Goal: Task Accomplishment & Management: Manage account settings

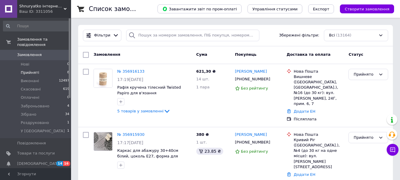
click at [41, 68] on li "Прийняті 8" at bounding box center [36, 72] width 73 height 8
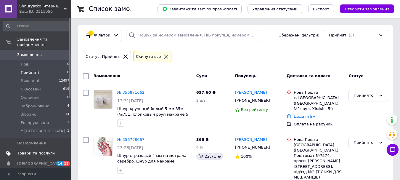
click at [36, 150] on span "Товари та послуги" at bounding box center [36, 152] width 38 height 5
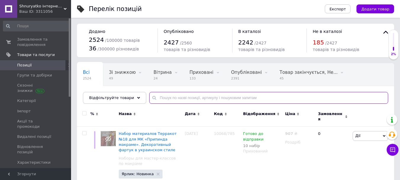
click at [178, 97] on input "text" at bounding box center [268, 98] width 239 height 12
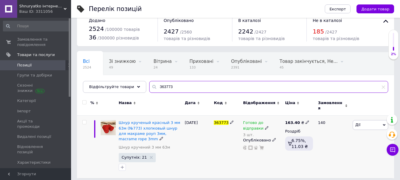
scroll to position [12, 0]
type input "363773"
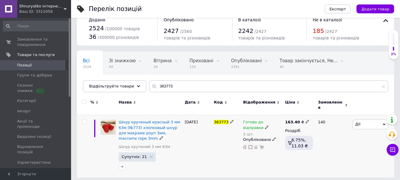
click at [265, 125] on icon at bounding box center [267, 127] width 4 height 4
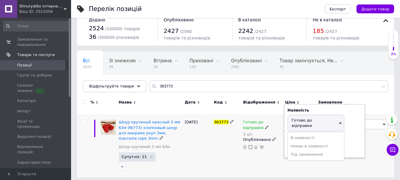
click at [294, 118] on span "Готово до відправки" at bounding box center [301, 123] width 20 height 10
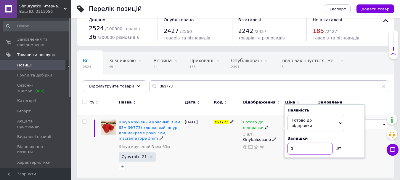
click at [283, 141] on div "Шнур крученый красный 3 мм 63м (№773) хлопковый шнур для макраме роуп 3мм, macr…" at bounding box center [235, 146] width 317 height 62
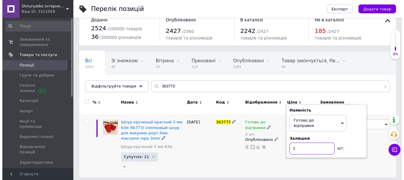
scroll to position [0, 0]
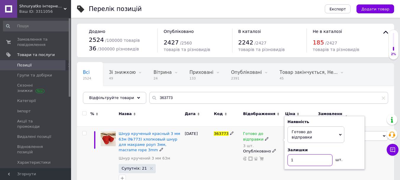
type input "1"
click at [213, 160] on div "363773" at bounding box center [226, 157] width 29 height 62
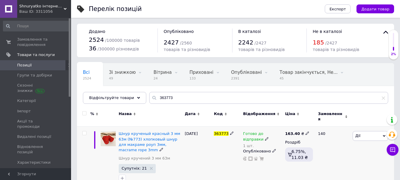
click at [201, 154] on div "11.08.2025" at bounding box center [197, 157] width 29 height 62
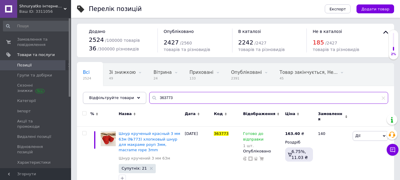
drag, startPoint x: 173, startPoint y: 92, endPoint x: 138, endPoint y: 96, distance: 34.8
click at [138, 96] on div "Відфільтруйте товари 363773" at bounding box center [235, 98] width 305 height 12
type input "2"
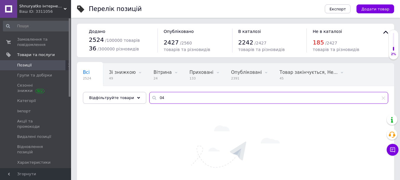
type input "0"
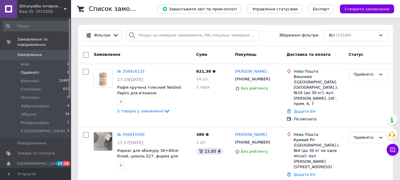
click at [41, 68] on li "Прийняті 8" at bounding box center [36, 72] width 73 height 8
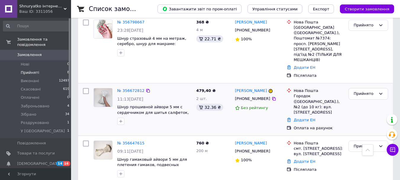
scroll to position [325, 0]
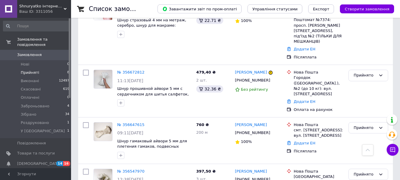
click at [133, 70] on link "№ 356672812" at bounding box center [130, 72] width 27 height 4
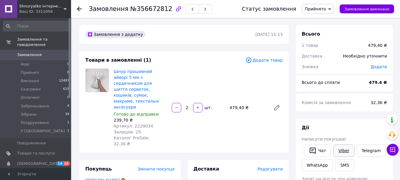
click at [346, 151] on link "Viber" at bounding box center [343, 150] width 21 height 12
click at [81, 10] on icon at bounding box center [79, 9] width 5 height 5
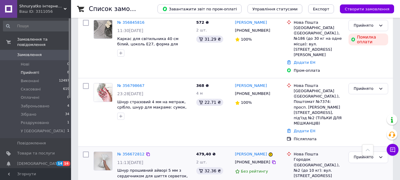
scroll to position [237, 0]
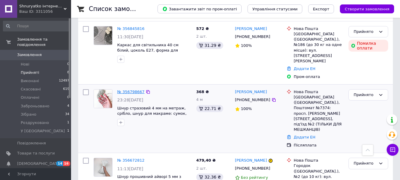
click at [125, 89] on link "№ 356798667" at bounding box center [130, 91] width 27 height 4
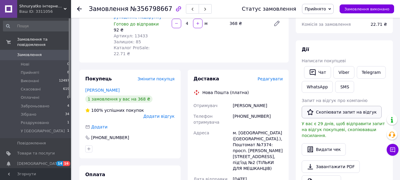
scroll to position [89, 0]
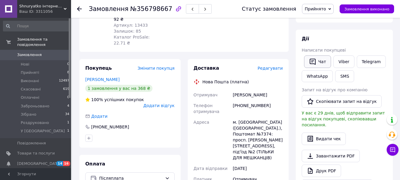
click at [322, 60] on button "Чат" at bounding box center [317, 61] width 27 height 12
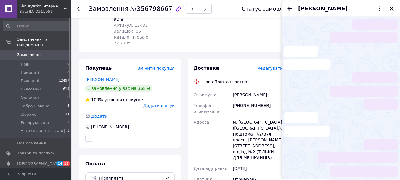
scroll to position [46, 0]
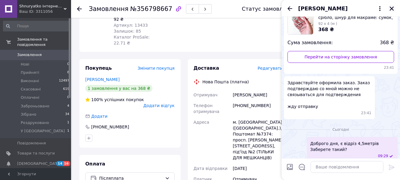
click at [391, 9] on icon "Закрити" at bounding box center [391, 8] width 5 height 5
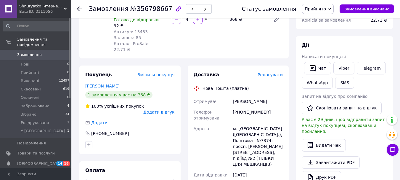
scroll to position [89, 0]
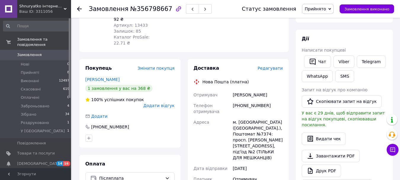
click at [80, 7] on icon at bounding box center [79, 9] width 5 height 5
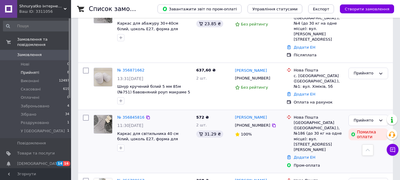
scroll to position [148, 0]
click at [131, 115] on link "№ 356845816" at bounding box center [130, 117] width 27 height 4
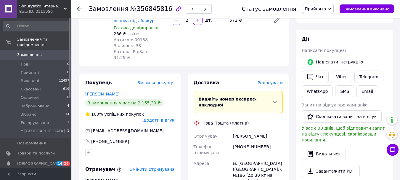
scroll to position [89, 0]
click at [80, 11] on icon at bounding box center [79, 9] width 5 height 5
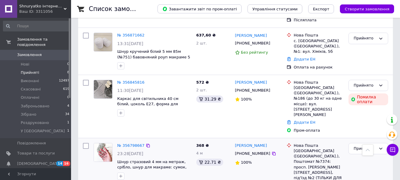
scroll to position [207, 0]
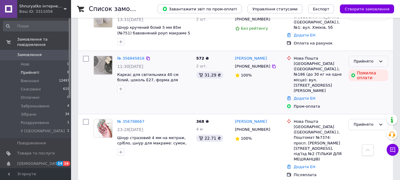
click at [377, 56] on div "Прийнято" at bounding box center [368, 62] width 40 height 12
click at [367, 101] on li "Заброньовано" at bounding box center [368, 106] width 39 height 11
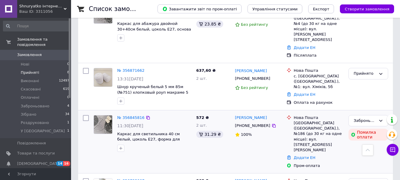
scroll to position [59, 0]
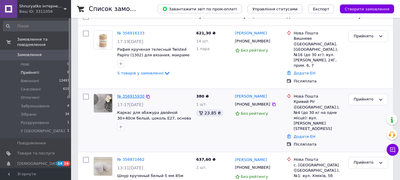
click at [129, 94] on link "№ 356915930" at bounding box center [130, 96] width 27 height 4
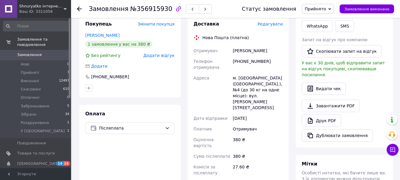
scroll to position [148, 0]
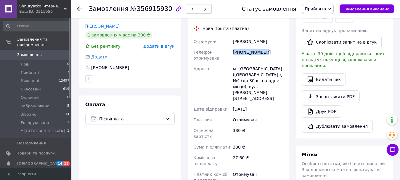
drag, startPoint x: 268, startPoint y: 41, endPoint x: 233, endPoint y: 41, distance: 34.6
click at [233, 47] on div "[PHONE_NUMBER]" at bounding box center [257, 55] width 52 height 17
copy div "[PHONE_NUMBER]"
drag, startPoint x: 254, startPoint y: 28, endPoint x: 230, endPoint y: 28, distance: 24.3
click at [230, 36] on div "Отримувач Ментюкова Катерина Телефон отримувача +380969131522 Адреса м. Кривий …" at bounding box center [238, 110] width 92 height 149
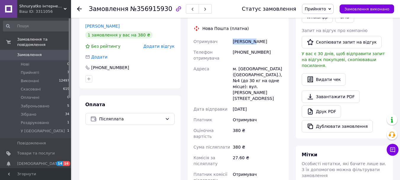
copy div "Отримувач Ментюкова"
drag, startPoint x: 267, startPoint y: 30, endPoint x: 257, endPoint y: 29, distance: 10.4
click at [257, 36] on div "Ментюкова Катерина" at bounding box center [257, 41] width 52 height 11
copy div "Катерина"
drag, startPoint x: 258, startPoint y: 57, endPoint x: 238, endPoint y: 56, distance: 20.4
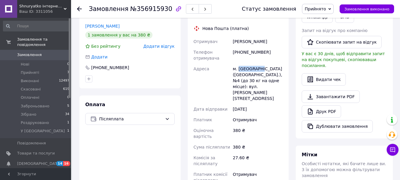
click at [238, 63] on div "м. [GEOGRAPHIC_DATA] ([GEOGRAPHIC_DATA].), №4 (до 30 кг на одне місце): вул. [P…" at bounding box center [257, 83] width 52 height 40
copy div "Кривий Ріг"
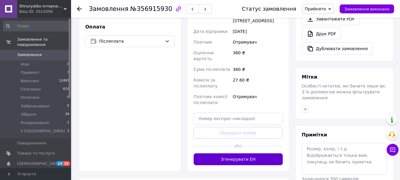
scroll to position [257, 0]
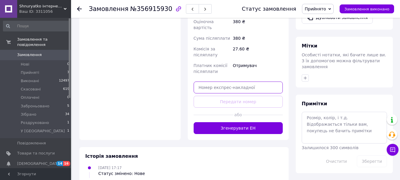
click at [234, 81] on input "text" at bounding box center [238, 87] width 89 height 12
paste input "20451225332804"
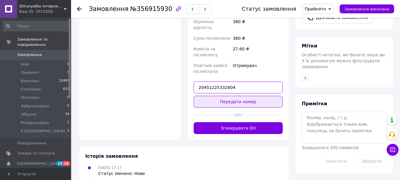
type input "20451225332804"
click at [233, 96] on button "Передати номер" at bounding box center [238, 102] width 89 height 12
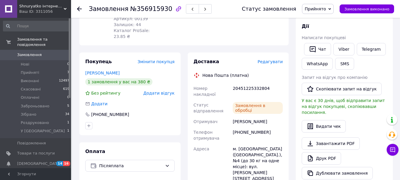
scroll to position [97, 0]
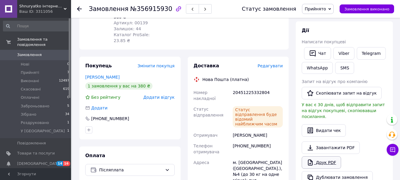
click at [323, 156] on link "Друк PDF" at bounding box center [321, 162] width 39 height 12
click at [326, 8] on span "Прийнято" at bounding box center [314, 9] width 21 height 5
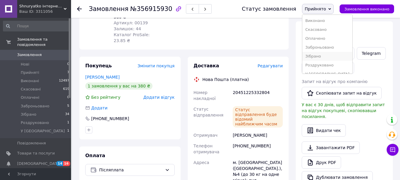
click at [317, 57] on li "Зібрано" at bounding box center [327, 56] width 50 height 9
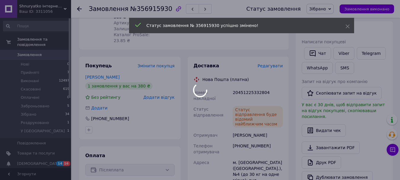
click at [81, 7] on div at bounding box center [200, 90] width 400 height 180
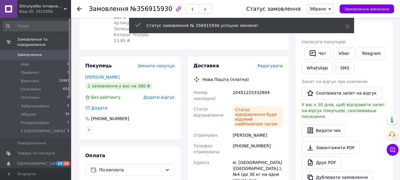
click at [79, 9] on icon at bounding box center [79, 9] width 5 height 5
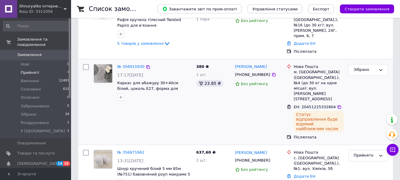
scroll to position [30, 0]
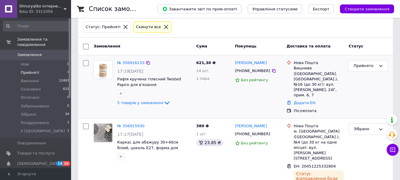
click at [129, 59] on div "№ 356916133" at bounding box center [131, 62] width 28 height 7
click at [128, 62] on link "№ 356916133" at bounding box center [130, 62] width 27 height 4
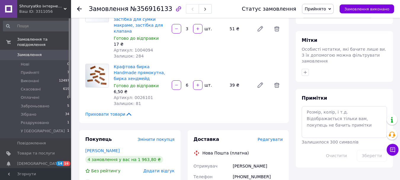
scroll to position [296, 0]
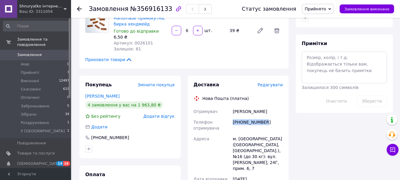
drag, startPoint x: 276, startPoint y: 99, endPoint x: 232, endPoint y: 104, distance: 44.0
click at [232, 117] on div "[PHONE_NUMBER]" at bounding box center [257, 125] width 52 height 17
copy div "[PHONE_NUMBER]"
drag, startPoint x: 255, startPoint y: 120, endPoint x: 238, endPoint y: 120, distance: 16.9
click at [238, 133] on div "м. [GEOGRAPHIC_DATA] ([GEOGRAPHIC_DATA], [GEOGRAPHIC_DATA].), №16 (до 30 кг): в…" at bounding box center [257, 153] width 52 height 40
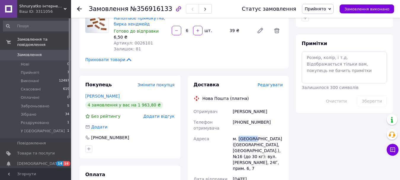
copy div "Вишневе"
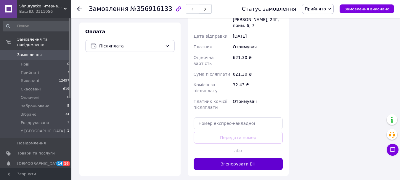
scroll to position [444, 0]
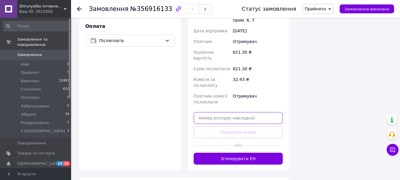
click at [220, 112] on input "text" at bounding box center [238, 118] width 89 height 12
paste input "20451225334431"
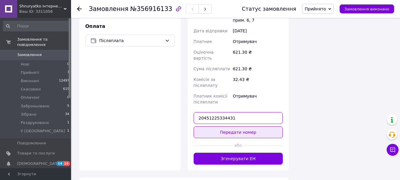
type input "20451225334431"
click at [231, 126] on button "Передати номер" at bounding box center [238, 132] width 89 height 12
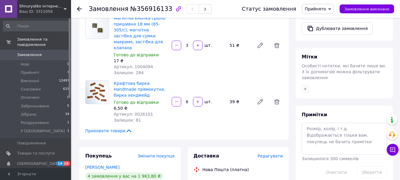
scroll to position [166, 0]
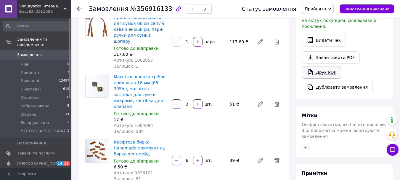
click at [327, 67] on link "Друк PDF" at bounding box center [321, 72] width 39 height 12
click at [331, 8] on icon at bounding box center [329, 9] width 3 height 2
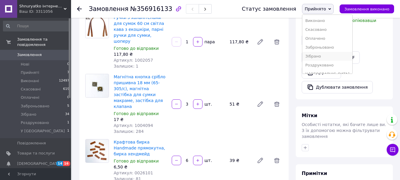
click at [330, 57] on li "Зібрано" at bounding box center [327, 56] width 50 height 9
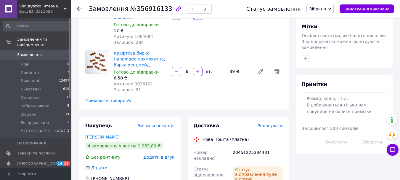
scroll to position [314, 0]
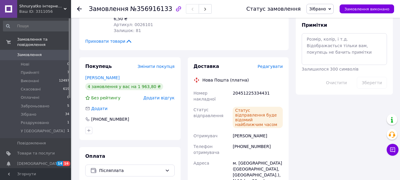
click at [81, 9] on use at bounding box center [79, 9] width 5 height 5
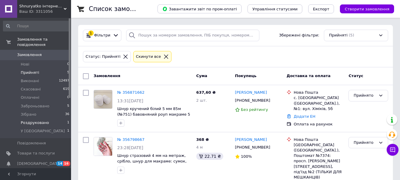
click at [30, 120] on span "Роздруковано" at bounding box center [35, 122] width 28 height 5
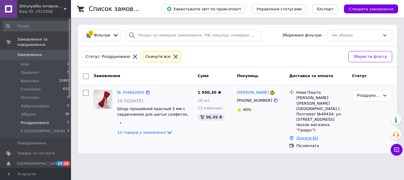
click at [310, 136] on link "Додати ЕН" at bounding box center [307, 138] width 22 height 4
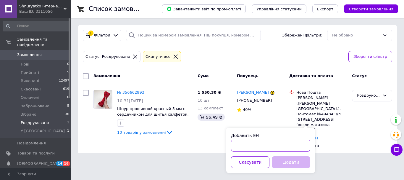
click at [257, 145] on input "Добавить ЕН" at bounding box center [270, 145] width 79 height 12
type input "59001432379180"
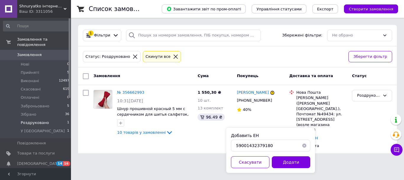
click at [281, 163] on button "Додати" at bounding box center [291, 162] width 38 height 12
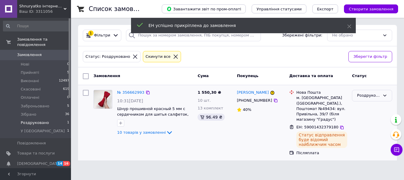
click at [381, 93] on div "Роздруковано" at bounding box center [372, 96] width 40 height 12
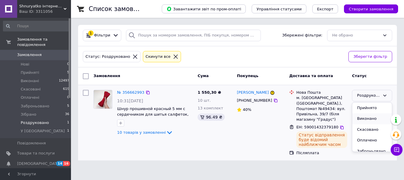
click at [365, 117] on li "Виконано" at bounding box center [372, 118] width 40 height 11
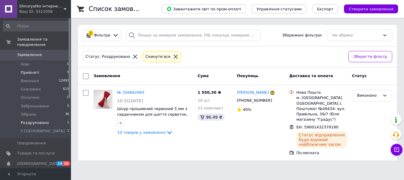
click at [29, 70] on span "Прийняті" at bounding box center [30, 72] width 18 height 5
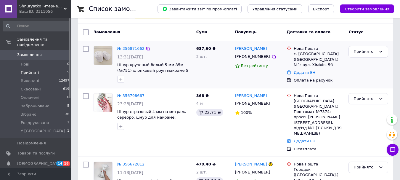
scroll to position [59, 0]
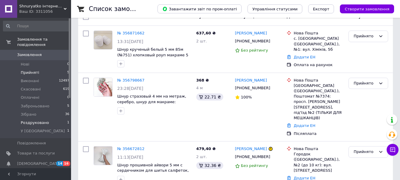
click at [38, 120] on span "Роздруковано" at bounding box center [35, 122] width 28 height 5
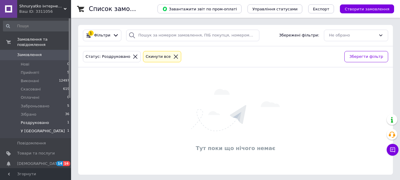
click at [39, 128] on span "У [GEOGRAPHIC_DATA]" at bounding box center [43, 130] width 44 height 5
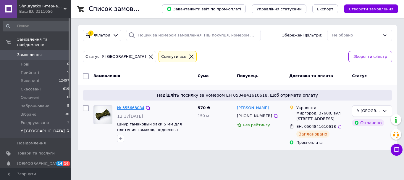
click at [123, 107] on link "№ 355663084" at bounding box center [130, 107] width 27 height 4
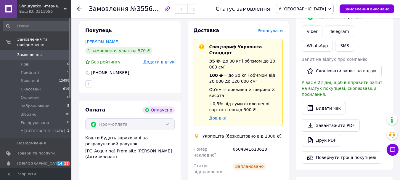
scroll to position [20, 0]
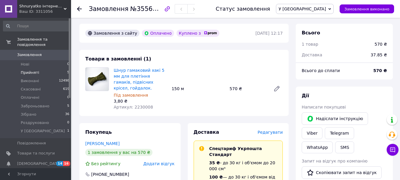
click at [29, 70] on span "Прийняті" at bounding box center [30, 72] width 18 height 5
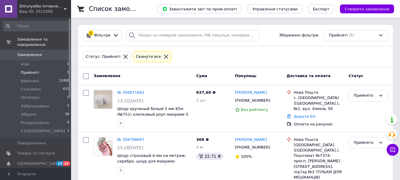
click at [34, 70] on span "Прийняті" at bounding box center [30, 72] width 18 height 5
click at [27, 70] on span "Прийняті" at bounding box center [30, 72] width 18 height 5
click at [146, 10] on div "Список замовлень" at bounding box center [117, 9] width 57 height 18
click at [36, 70] on span "Прийняті" at bounding box center [30, 72] width 18 height 5
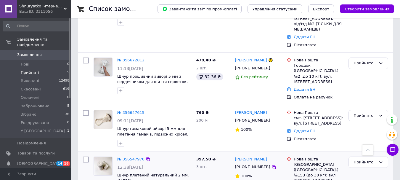
scroll to position [148, 0]
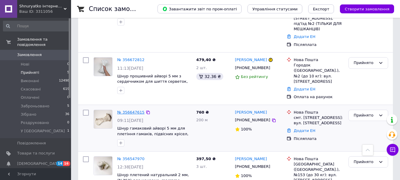
click at [127, 110] on link "№ 356647615" at bounding box center [130, 112] width 27 height 4
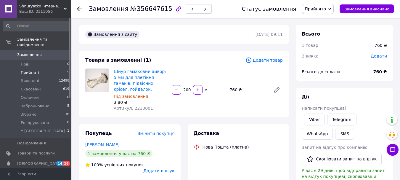
click at [47, 68] on li "Прийняті 5" at bounding box center [36, 72] width 73 height 8
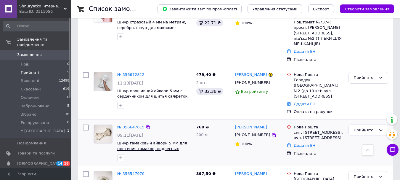
scroll to position [98, 0]
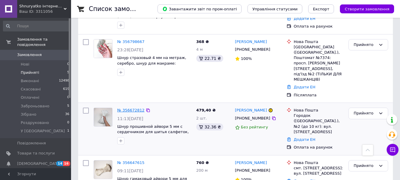
click at [123, 108] on link "№ 356672812" at bounding box center [130, 110] width 27 height 4
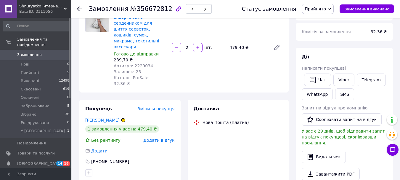
scroll to position [30, 0]
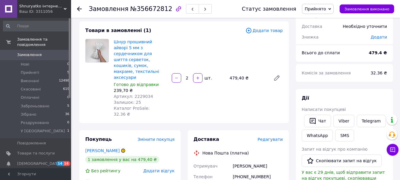
click at [260, 30] on span "Додати товар" at bounding box center [263, 30] width 37 height 7
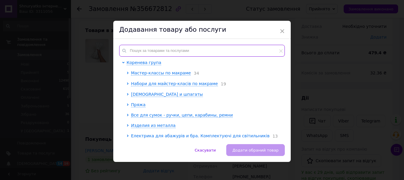
click at [249, 52] on input "text" at bounding box center [202, 51] width 166 height 12
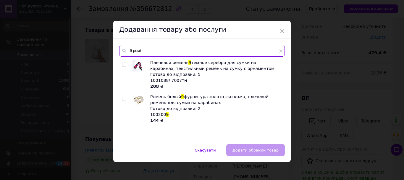
type input "9 ремі"
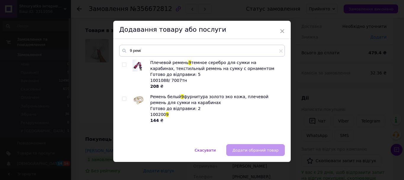
click at [125, 99] on span at bounding box center [124, 98] width 4 height 4
click at [125, 99] on input "checkbox" at bounding box center [124, 99] width 4 height 4
checkbox input "true"
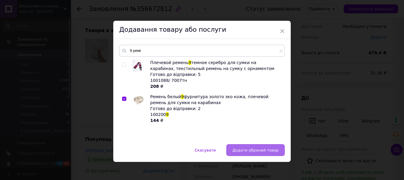
click at [256, 151] on span "Додати обраний товар" at bounding box center [256, 150] width 46 height 4
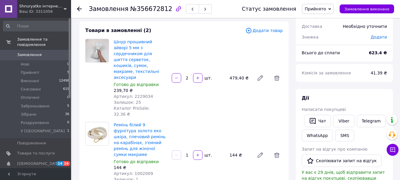
click at [265, 32] on span "Додати товар" at bounding box center [263, 30] width 37 height 7
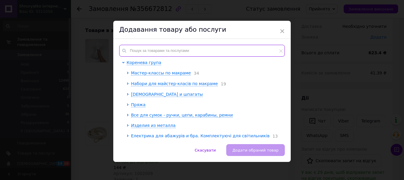
click at [192, 50] on input "text" at bounding box center [202, 51] width 166 height 12
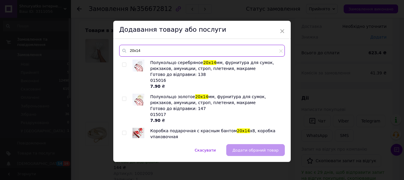
type input "20х14"
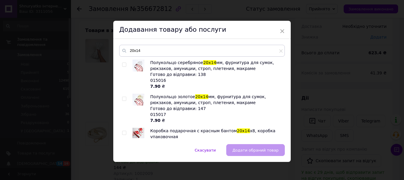
click at [124, 99] on input "checkbox" at bounding box center [124, 99] width 4 height 4
checkbox input "true"
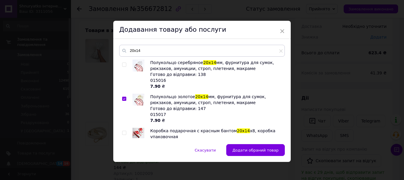
click at [237, 148] on button "Додати обраний товар" at bounding box center [255, 150] width 59 height 12
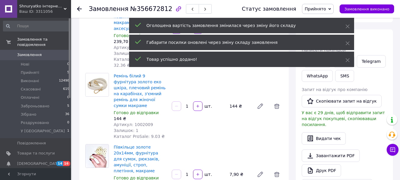
scroll to position [89, 0]
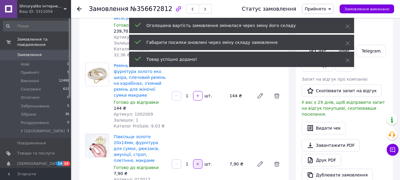
click at [198, 162] on icon "button" at bounding box center [197, 163] width 3 height 3
type input "2"
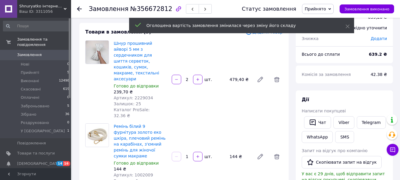
scroll to position [0, 0]
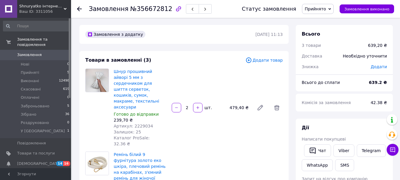
click at [267, 59] on span "Додати товар" at bounding box center [263, 60] width 37 height 7
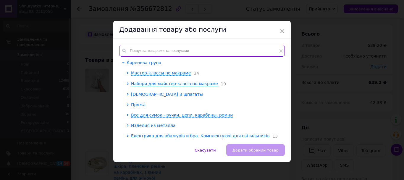
click at [216, 53] on input "text" at bounding box center [202, 51] width 166 height 12
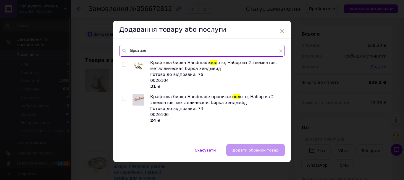
type input "бірка зол"
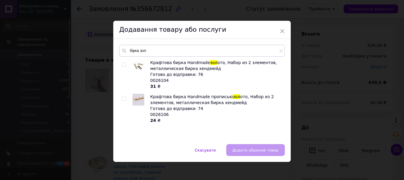
click at [122, 63] on input "checkbox" at bounding box center [124, 65] width 4 height 4
checkbox input "true"
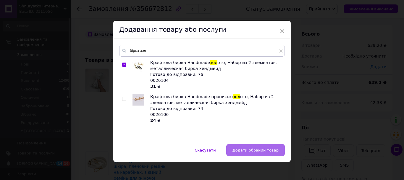
click at [254, 149] on span "Додати обраний товар" at bounding box center [256, 150] width 46 height 4
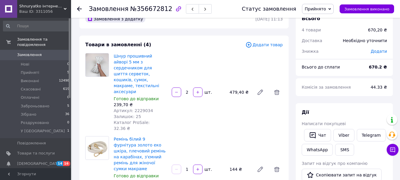
scroll to position [30, 0]
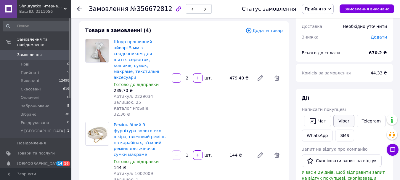
click at [345, 121] on link "Viber" at bounding box center [343, 121] width 21 height 12
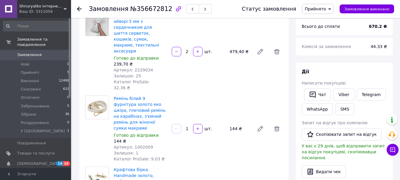
scroll to position [89, 0]
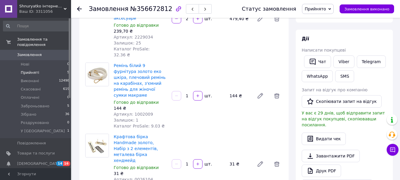
click at [48, 68] on li "Прийняті 5" at bounding box center [36, 72] width 73 height 8
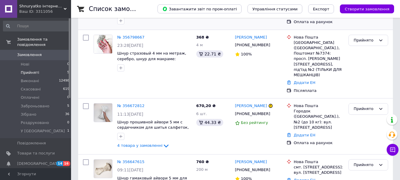
scroll to position [166, 0]
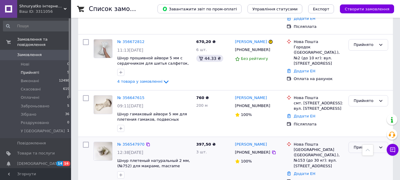
click at [378, 145] on icon at bounding box center [380, 147] width 5 height 5
click at [362, 175] on li "Оплачено" at bounding box center [368, 180] width 39 height 11
click at [271, 150] on icon at bounding box center [273, 152] width 5 height 5
click at [309, 171] on link "Додати ЕН" at bounding box center [305, 173] width 22 height 4
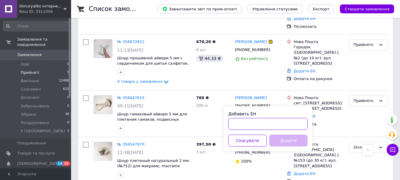
click at [248, 119] on input "Добавить ЕН" at bounding box center [267, 124] width 79 height 12
paste input "20451225380293"
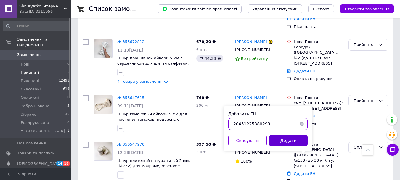
type input "20451225380293"
click at [279, 146] on button "Додати" at bounding box center [288, 140] width 38 height 12
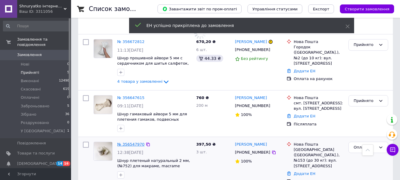
click at [131, 142] on link "№ 356547970" at bounding box center [130, 144] width 27 height 4
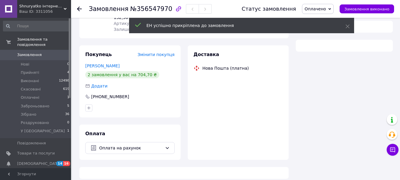
scroll to position [166, 0]
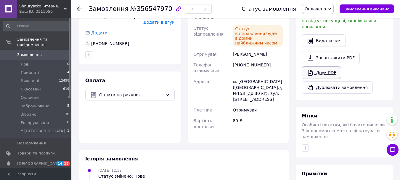
click at [327, 68] on link "Друк PDF" at bounding box center [321, 72] width 39 height 12
click at [331, 9] on icon at bounding box center [329, 9] width 3 height 2
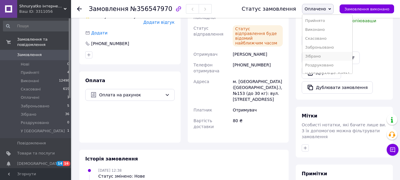
click at [329, 57] on li "Зібрано" at bounding box center [327, 56] width 50 height 9
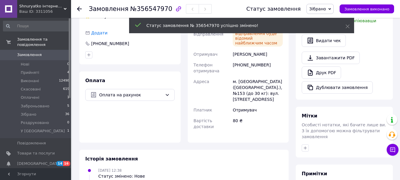
click at [78, 8] on icon at bounding box center [79, 9] width 5 height 5
